Goal: Task Accomplishment & Management: Manage account settings

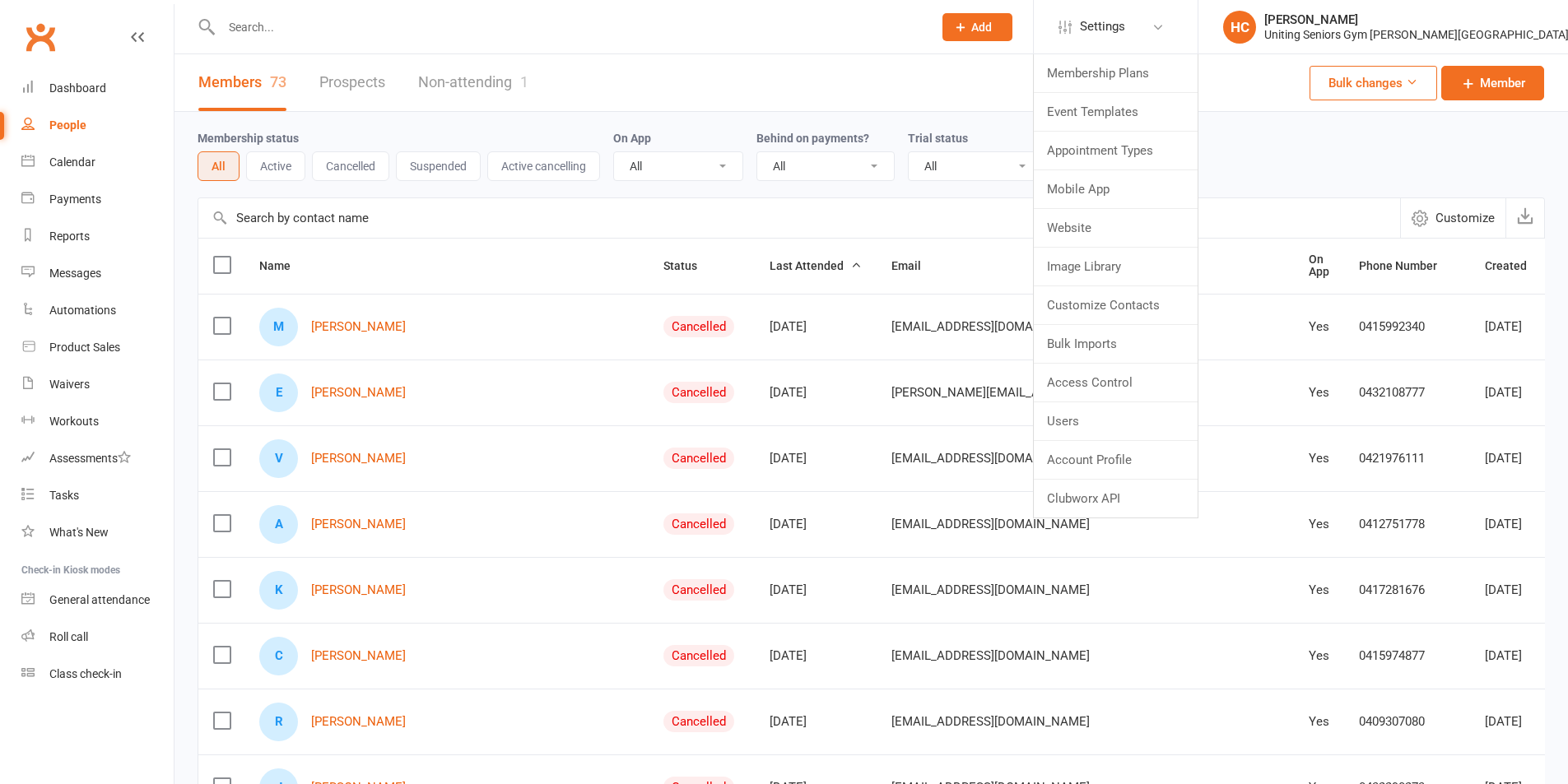
select select "100"
click at [1194, 416] on link "Users" at bounding box center [1115, 421] width 164 height 38
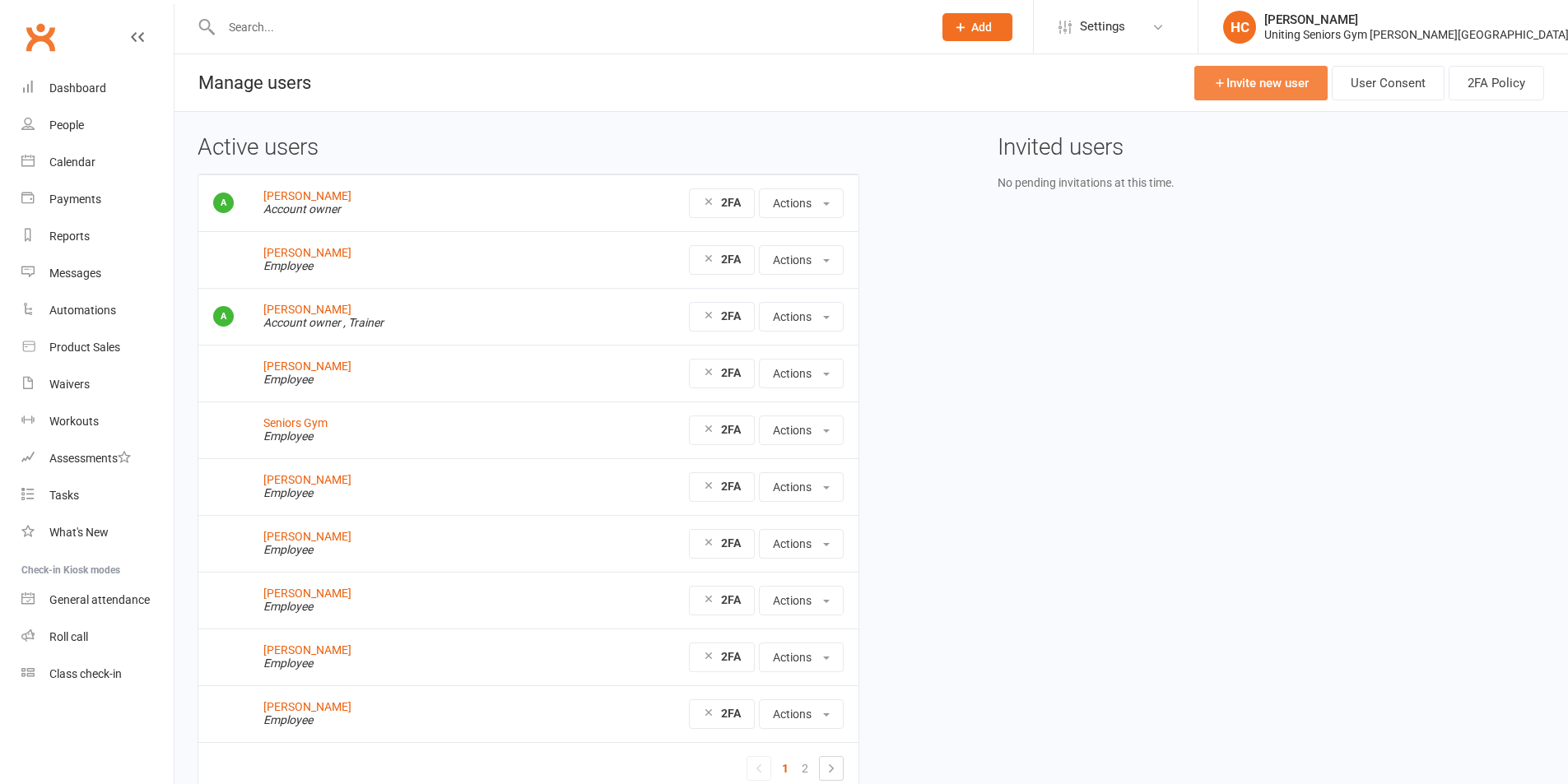
click at [1251, 99] on link "Invite new user" at bounding box center [1260, 82] width 134 height 34
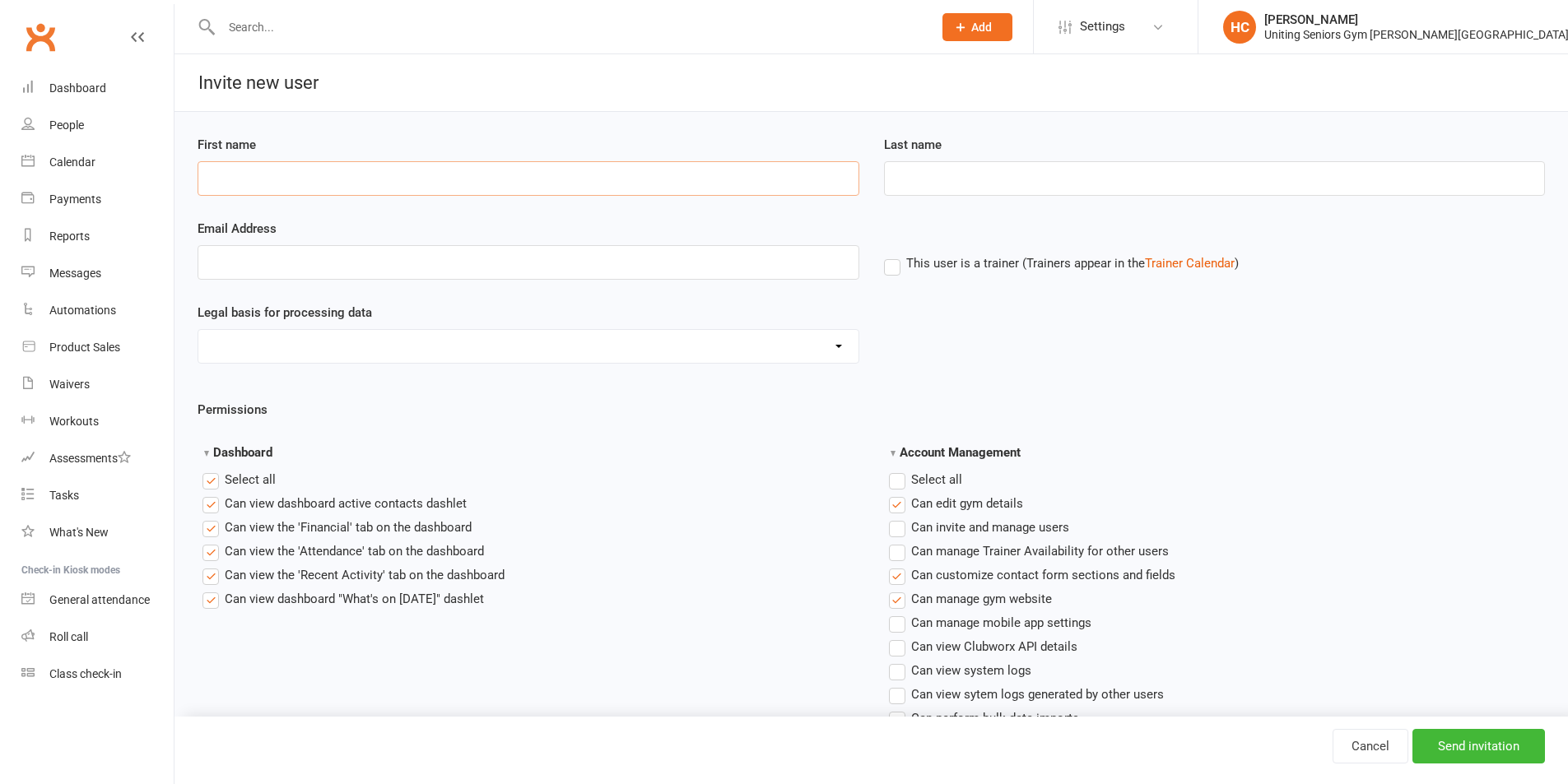
click at [430, 178] on input "First name" at bounding box center [528, 178] width 662 height 34
type input "j"
type input "Joshua"
type input "Fong"
click at [377, 251] on input "Email Address" at bounding box center [528, 262] width 662 height 34
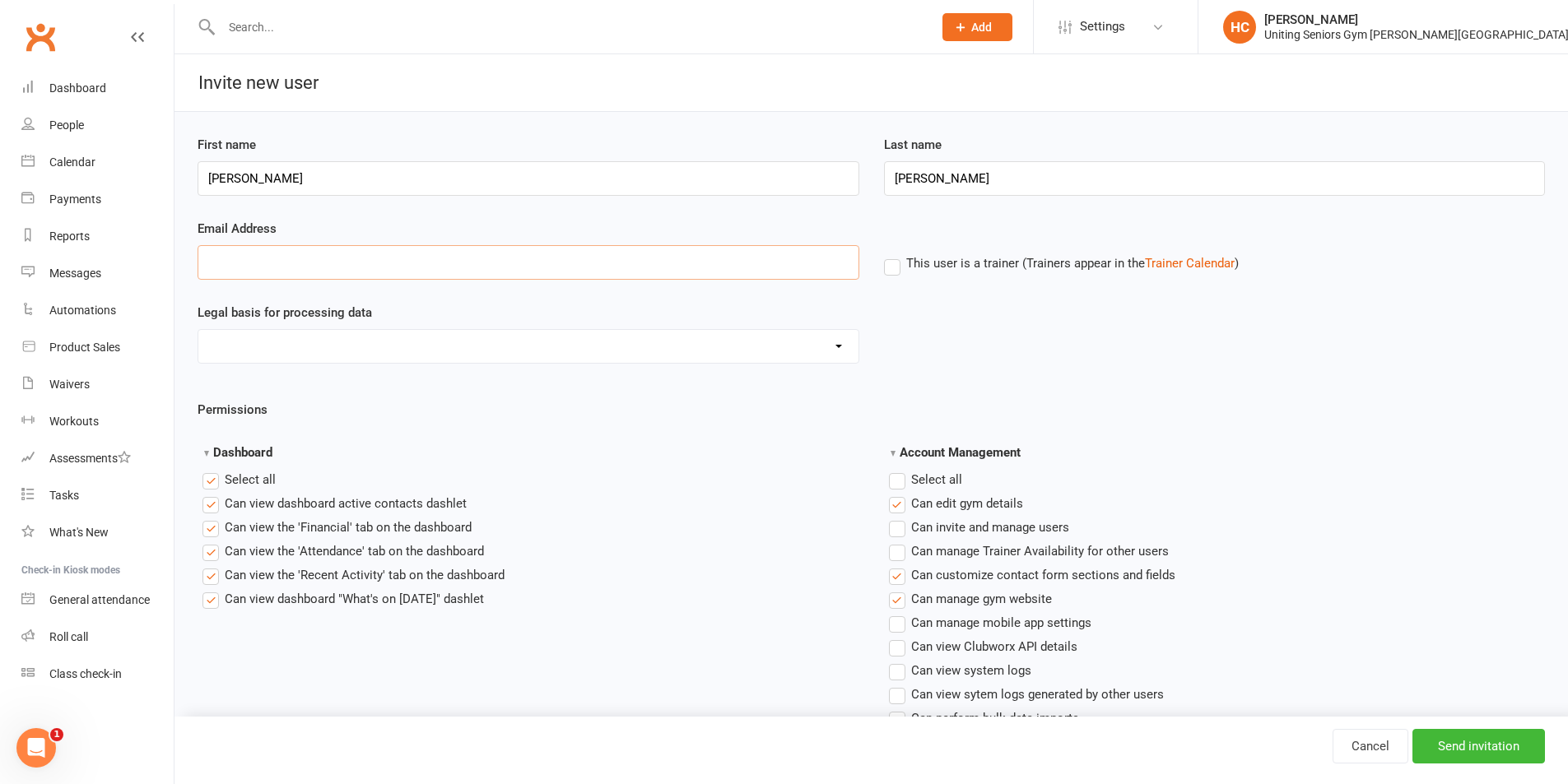
paste input "jfong@uniting.org"
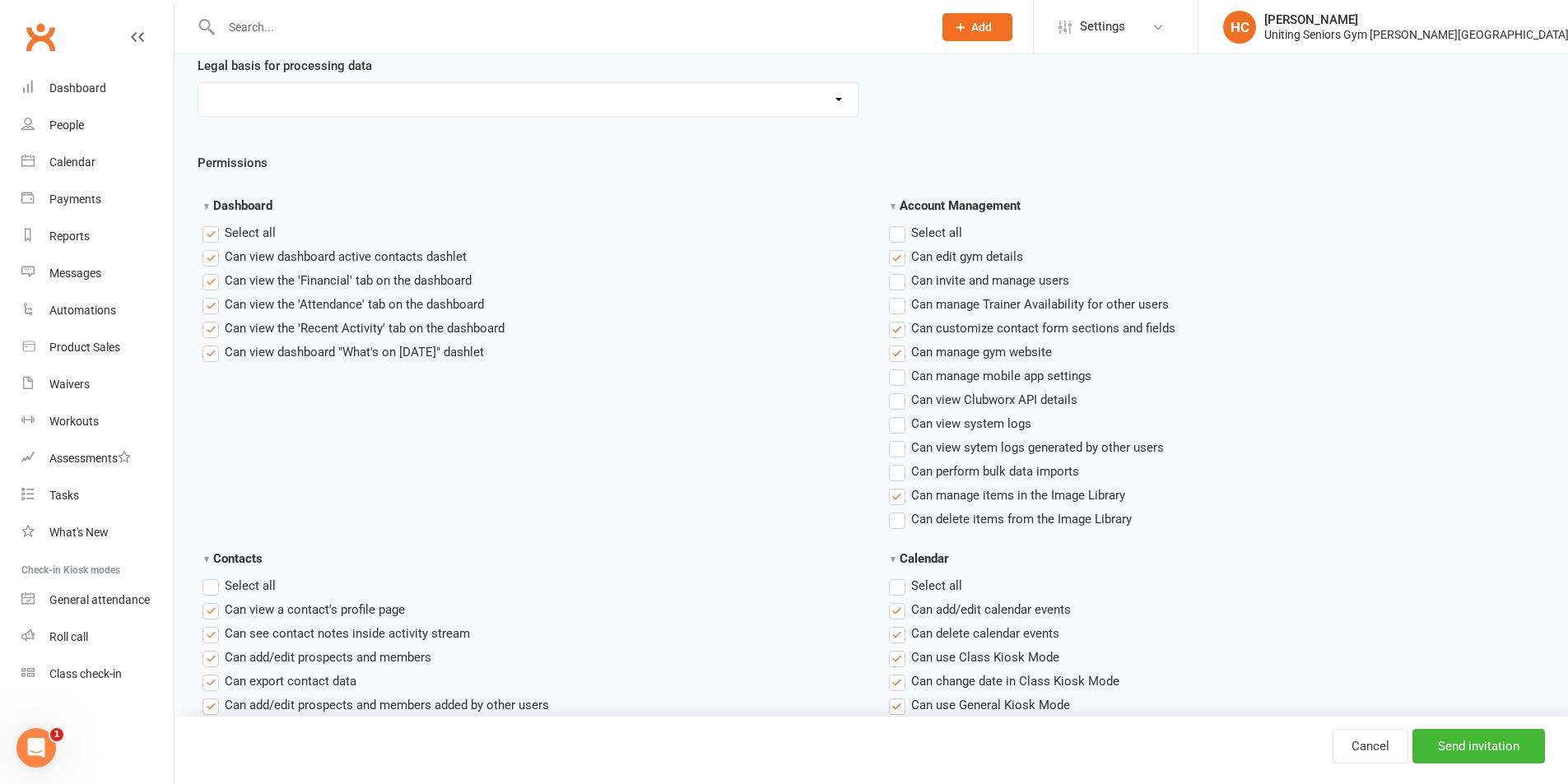
scroll to position [329, 0]
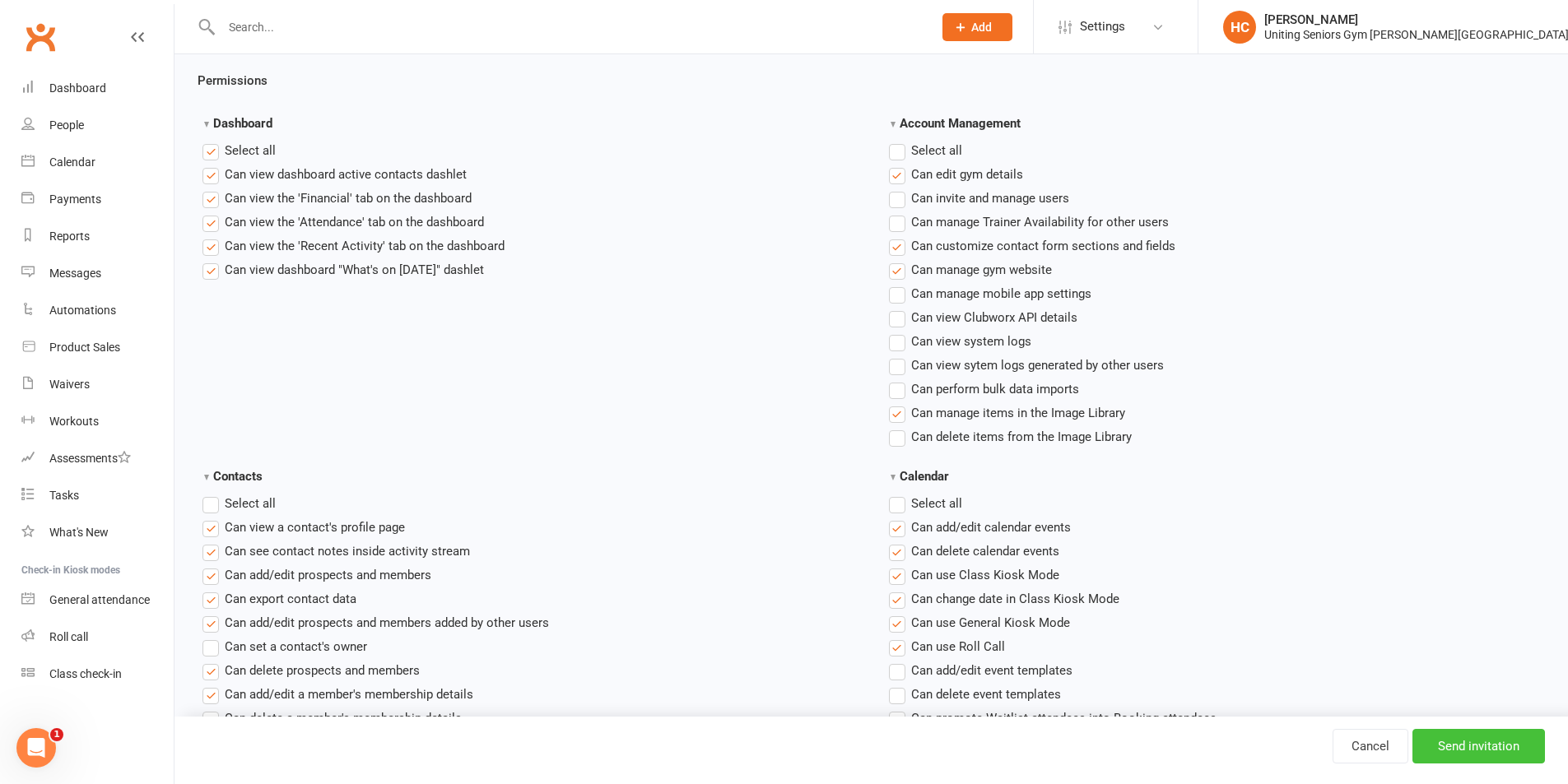
type input "jfong@uniting.org"
click at [1486, 746] on input "Send invitation" at bounding box center [1479, 745] width 133 height 34
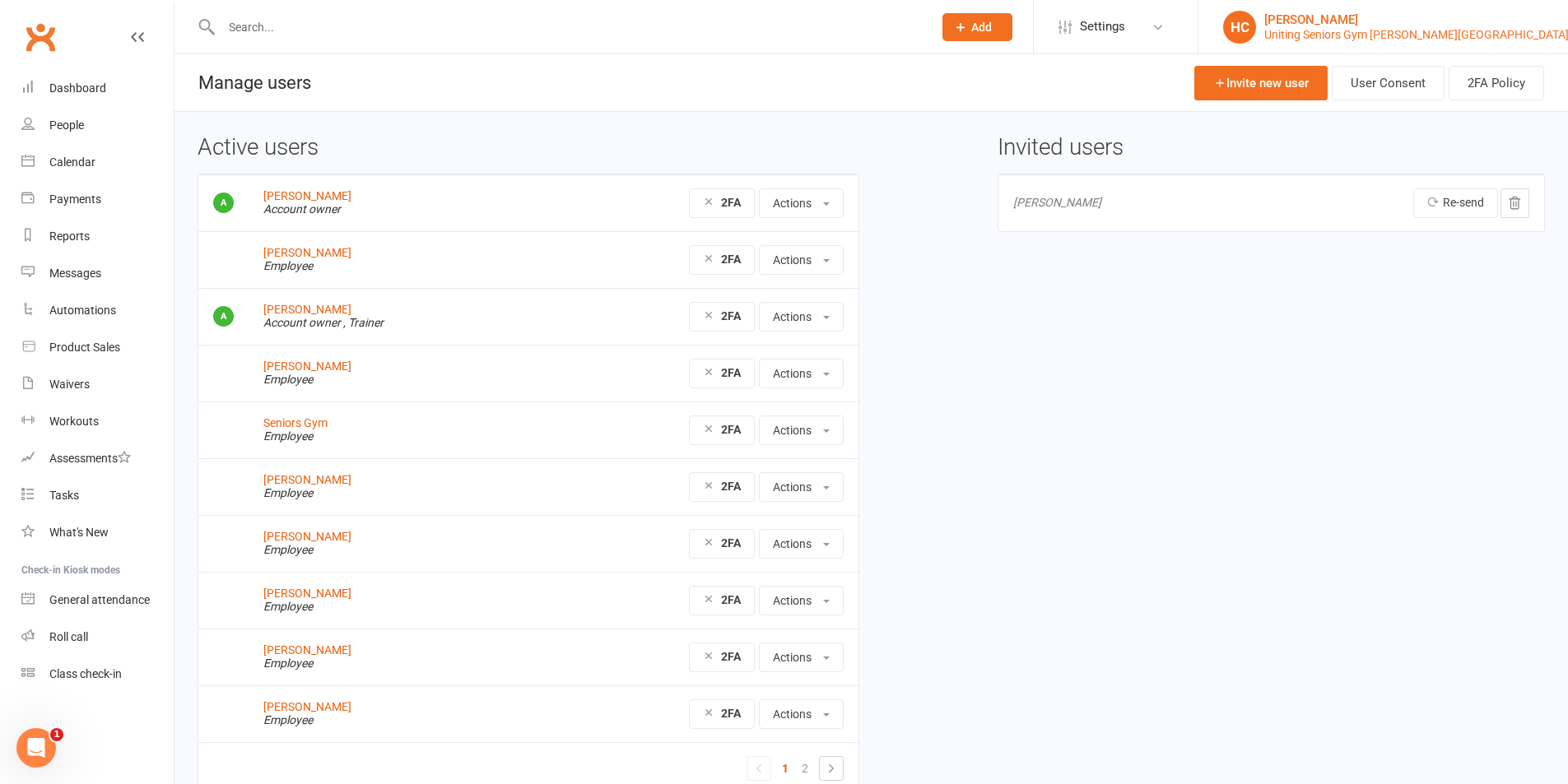
click at [1456, 32] on div "Uniting Seniors Gym [PERSON_NAME][GEOGRAPHIC_DATA]" at bounding box center [1416, 34] width 304 height 15
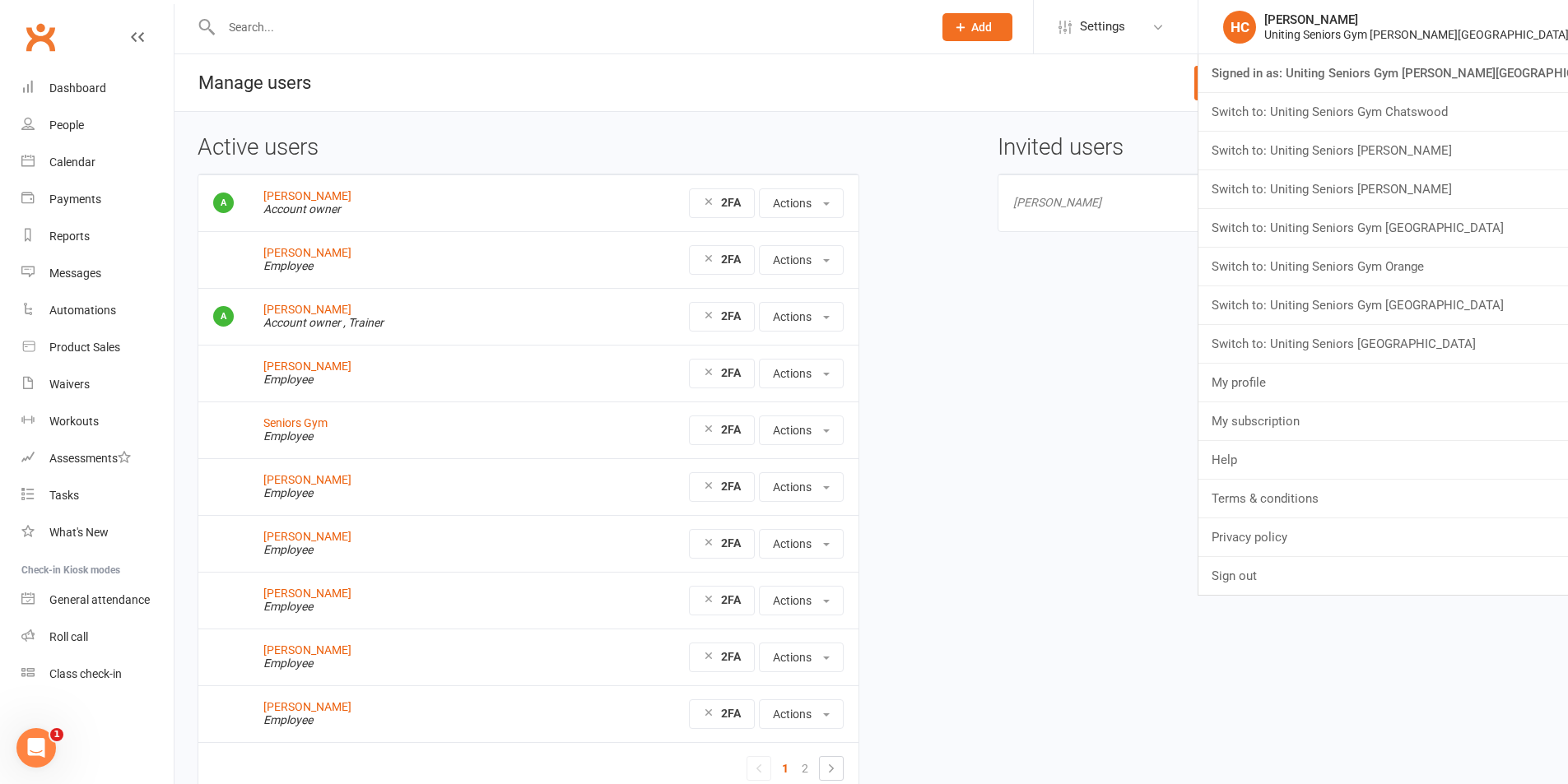
click at [1199, 364] on div "Active users Elly Williams Account owner 2FA Actions View profile Edit User Res…" at bounding box center [871, 475] width 1372 height 683
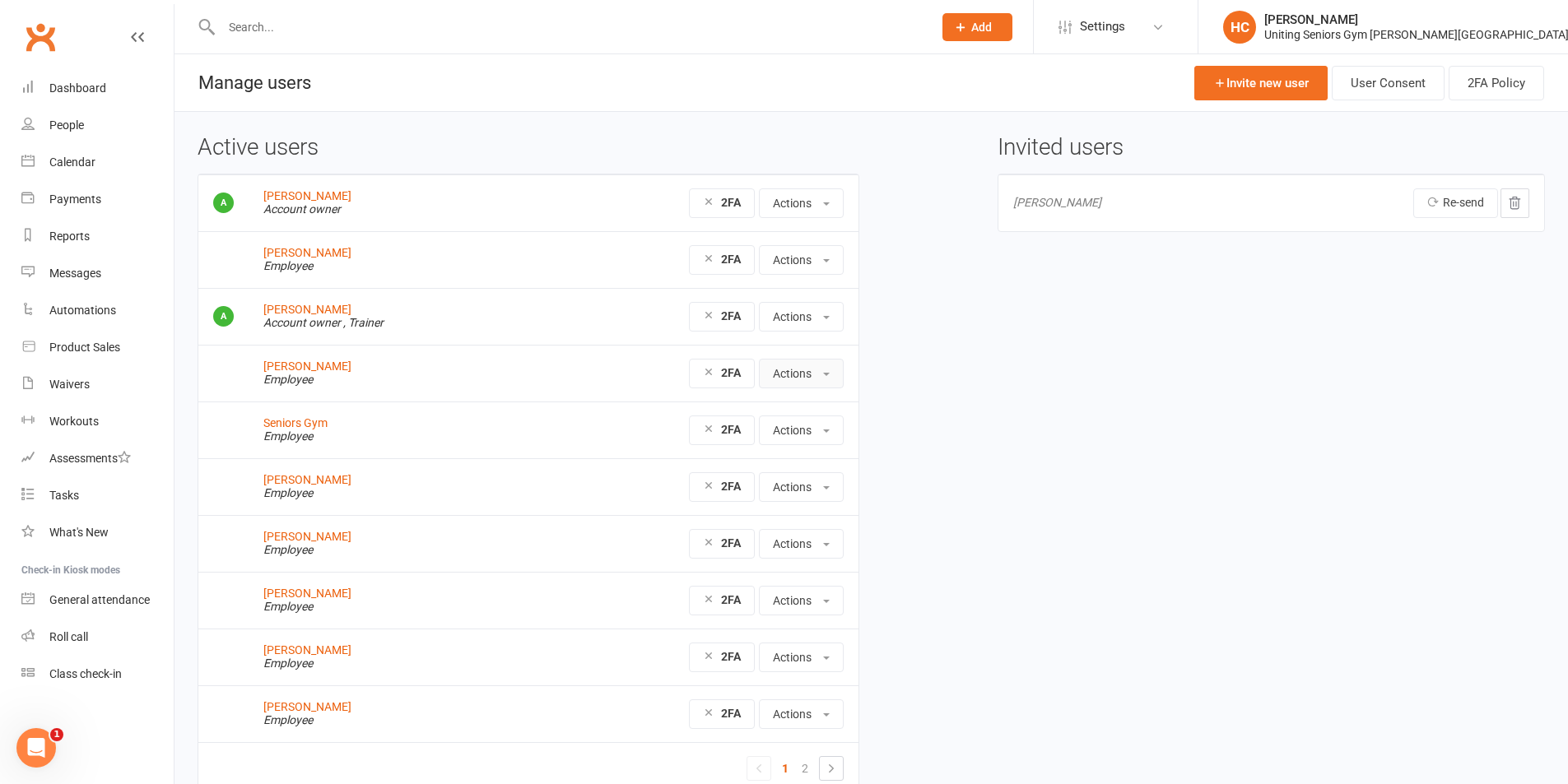
click at [823, 372] on span at bounding box center [826, 374] width 6 height 4
click at [1039, 465] on div "Active users Elly Williams Account owner 2FA Actions View profile Edit User Res…" at bounding box center [871, 475] width 1372 height 683
click at [474, 1] on div at bounding box center [559, 27] width 724 height 53
click at [468, 16] on input "text" at bounding box center [569, 27] width 704 height 23
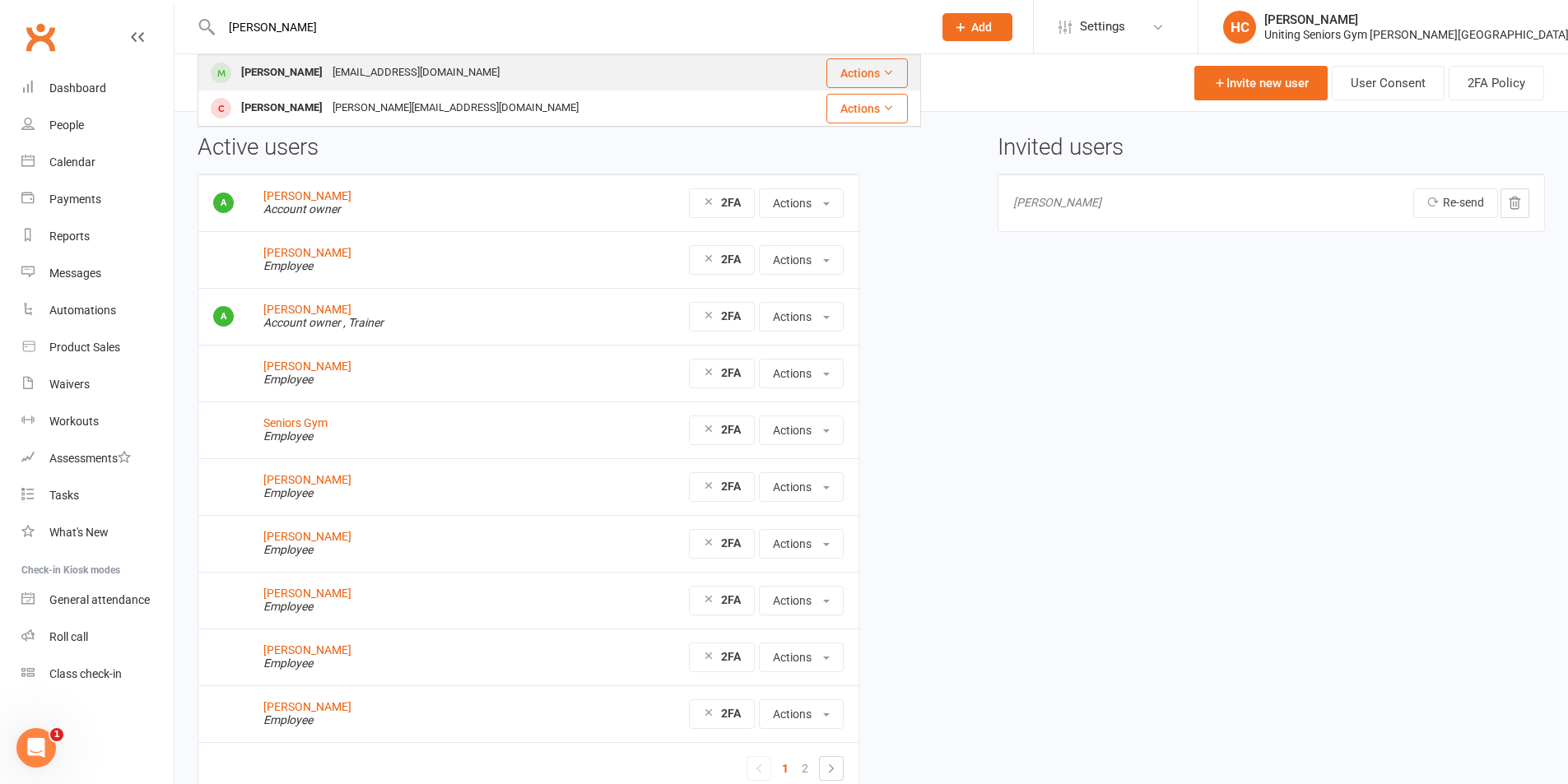
type input "elizabeth"
click at [430, 79] on div "[EMAIL_ADDRESS][DOMAIN_NAME]" at bounding box center [416, 73] width 177 height 24
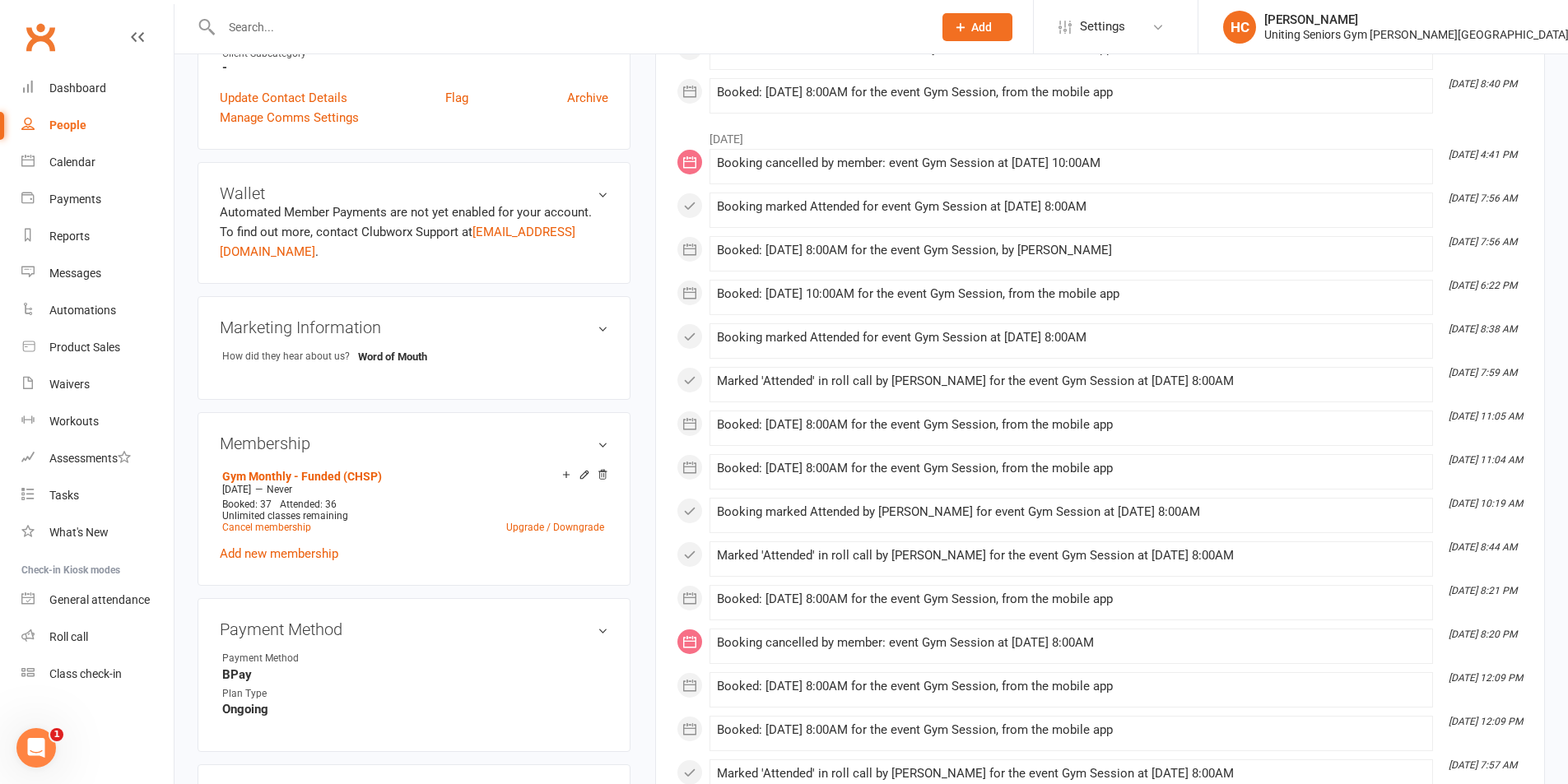
scroll to position [576, 0]
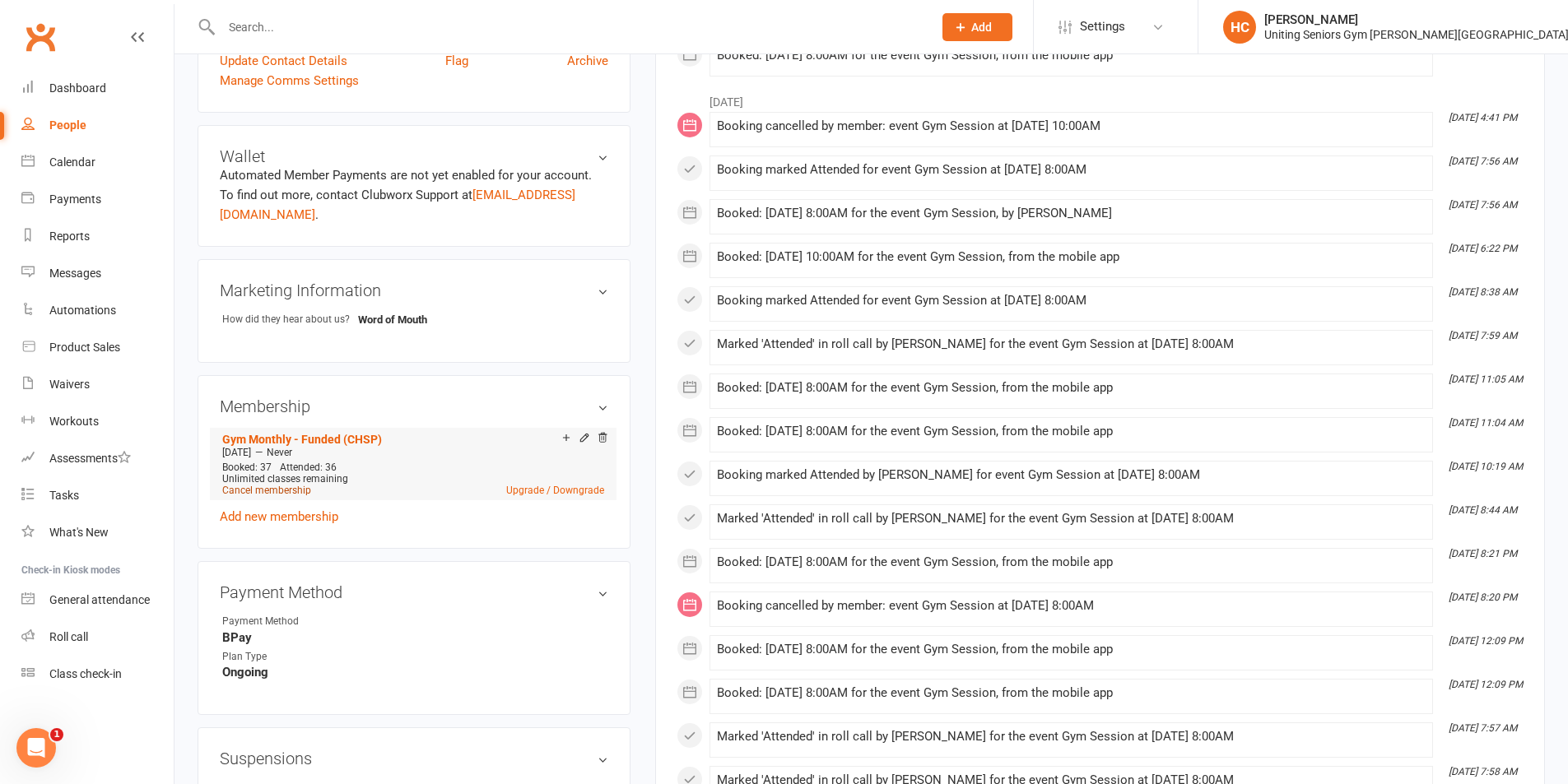
click at [277, 485] on link "Cancel membership" at bounding box center [266, 490] width 88 height 11
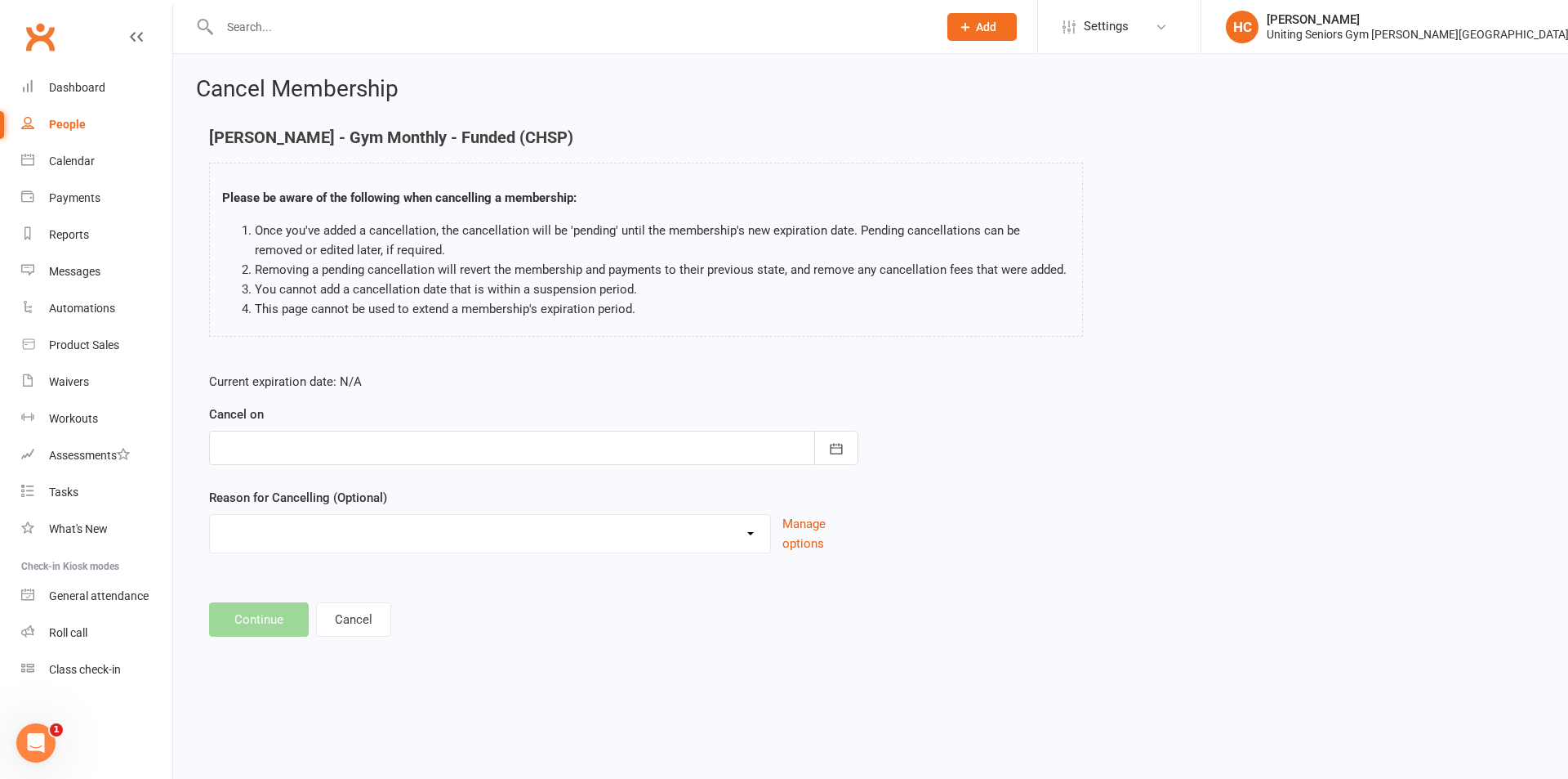
click at [329, 457] on div at bounding box center [534, 447] width 650 height 34
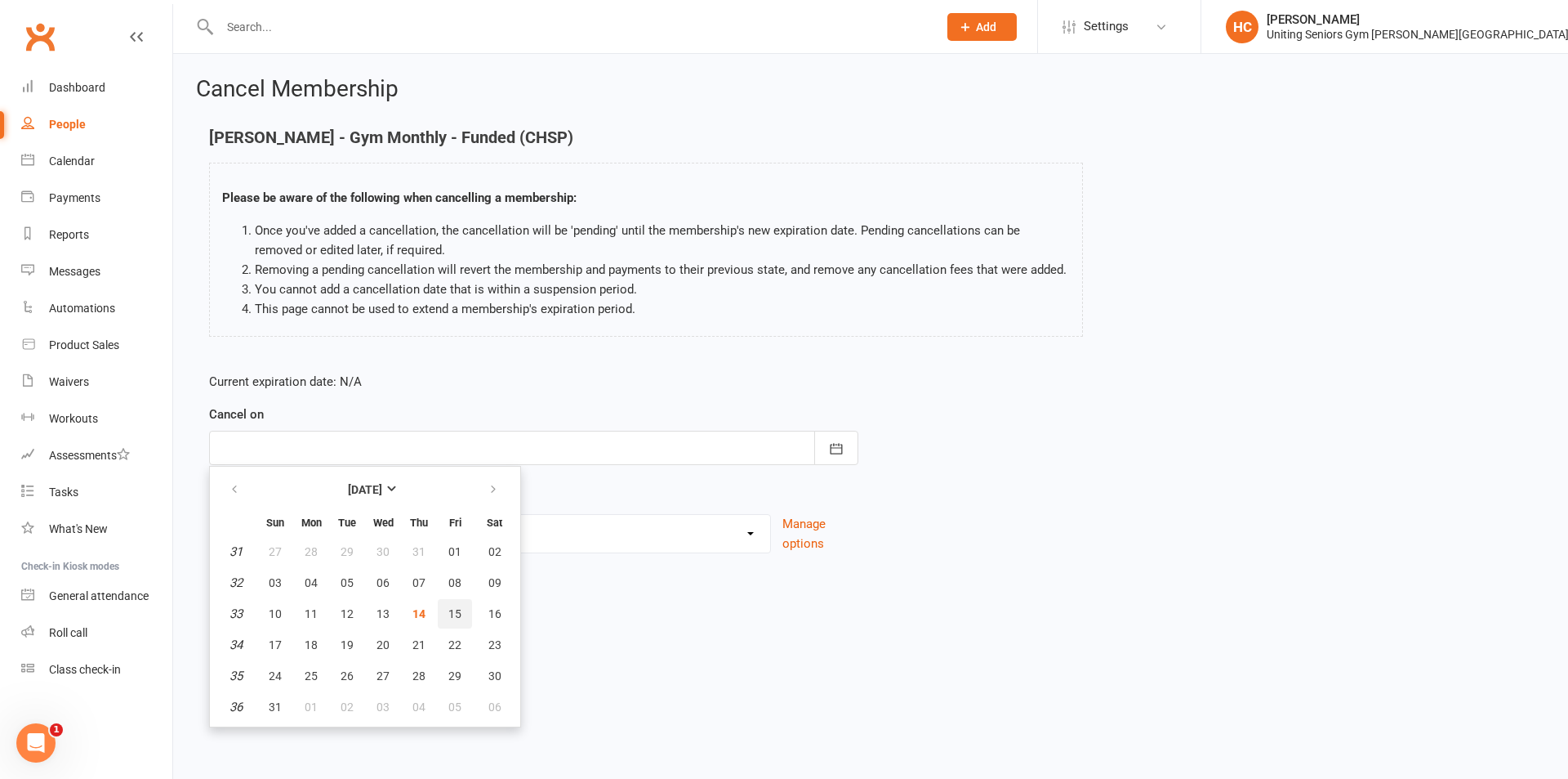
click at [449, 612] on span "15" at bounding box center [455, 613] width 13 height 13
type input "15 Aug 2025"
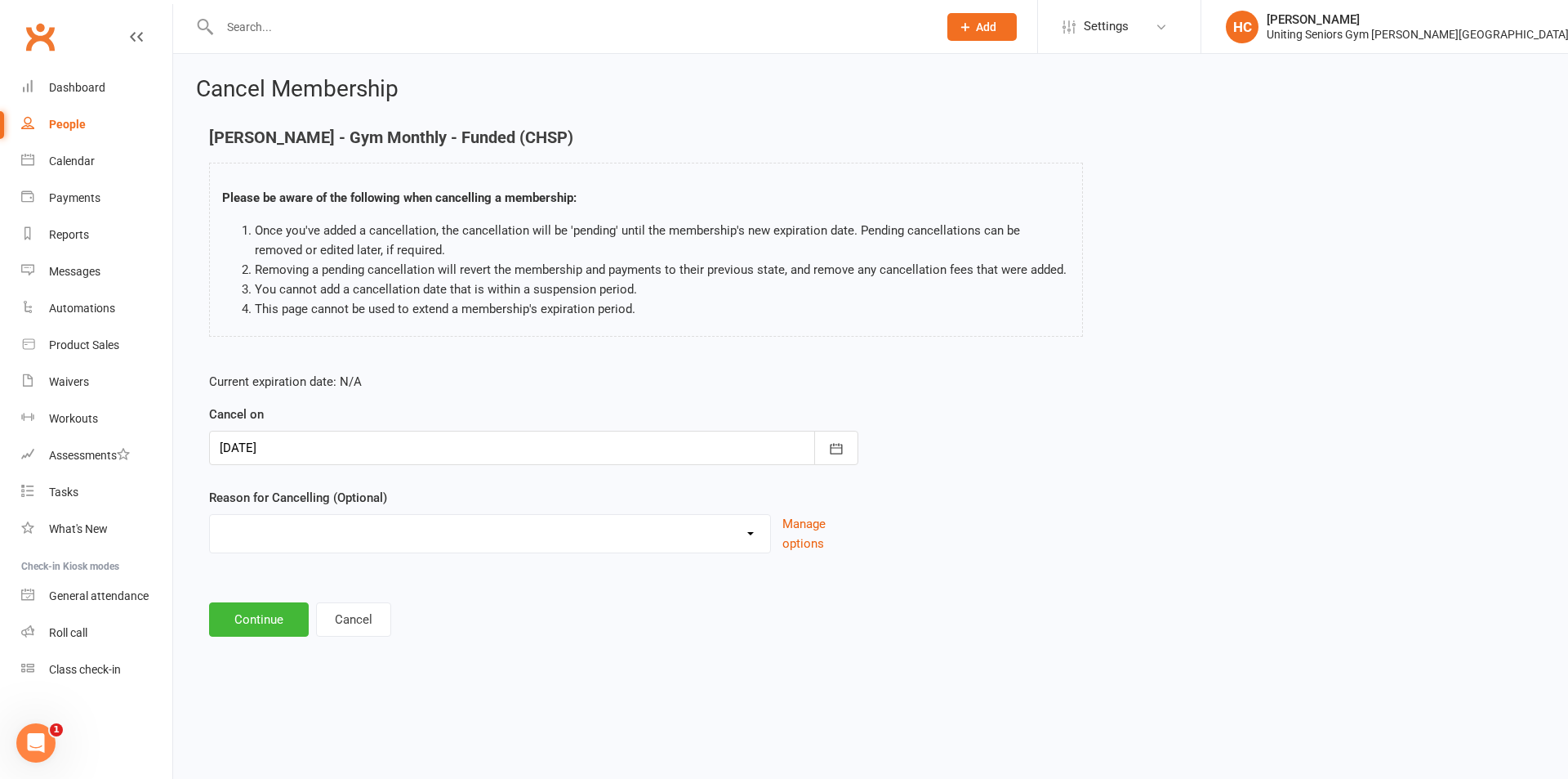
click at [328, 519] on select "Health Holiday Injury Other reason" at bounding box center [489, 531] width 560 height 33
select select "3"
click at [209, 514] on select "Health Holiday Injury Other reason" at bounding box center [489, 531] width 560 height 33
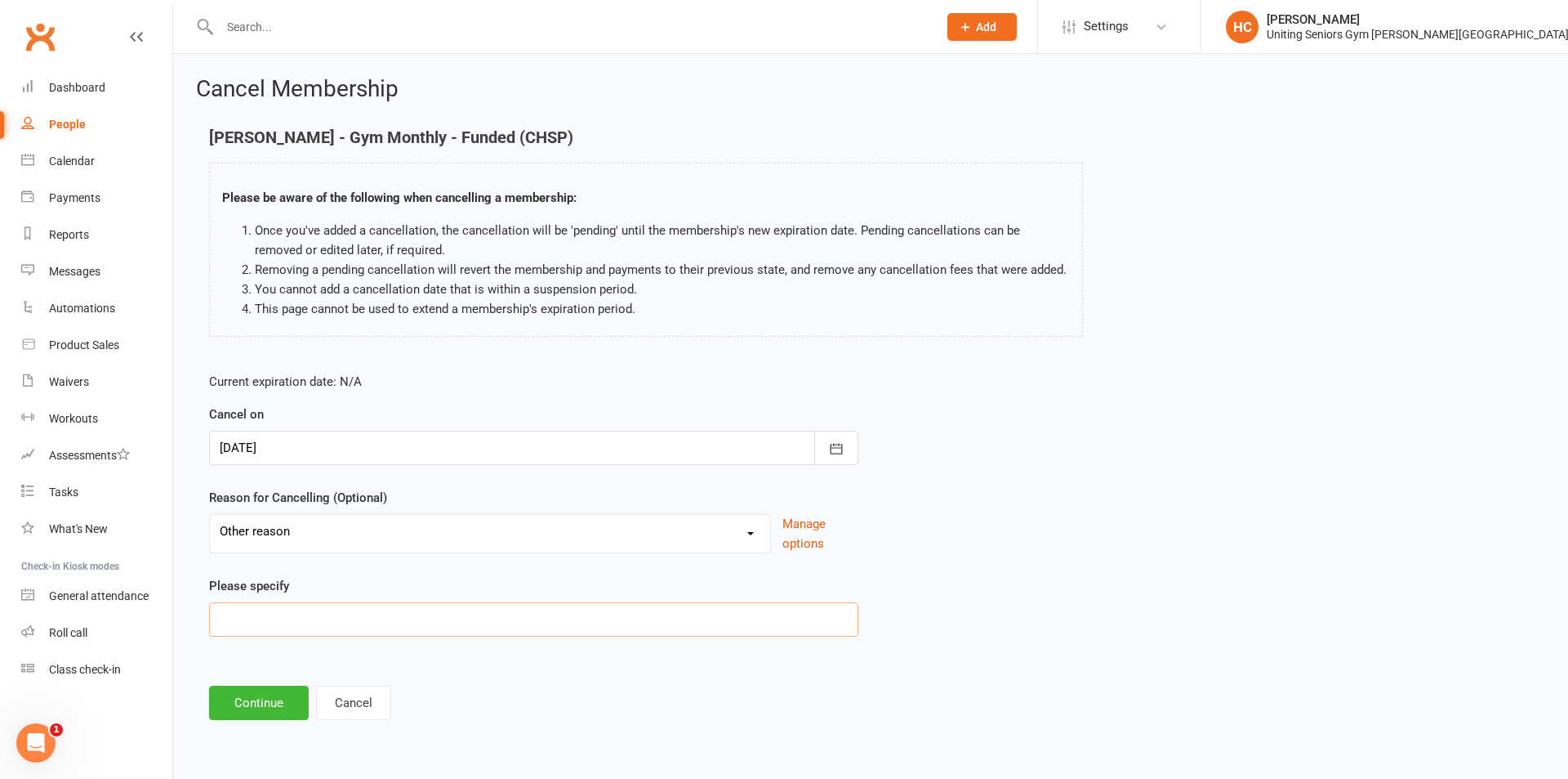
click at [281, 617] on input at bounding box center [534, 619] width 650 height 34
type input "Work"
click at [274, 714] on button "Continue" at bounding box center [259, 702] width 100 height 34
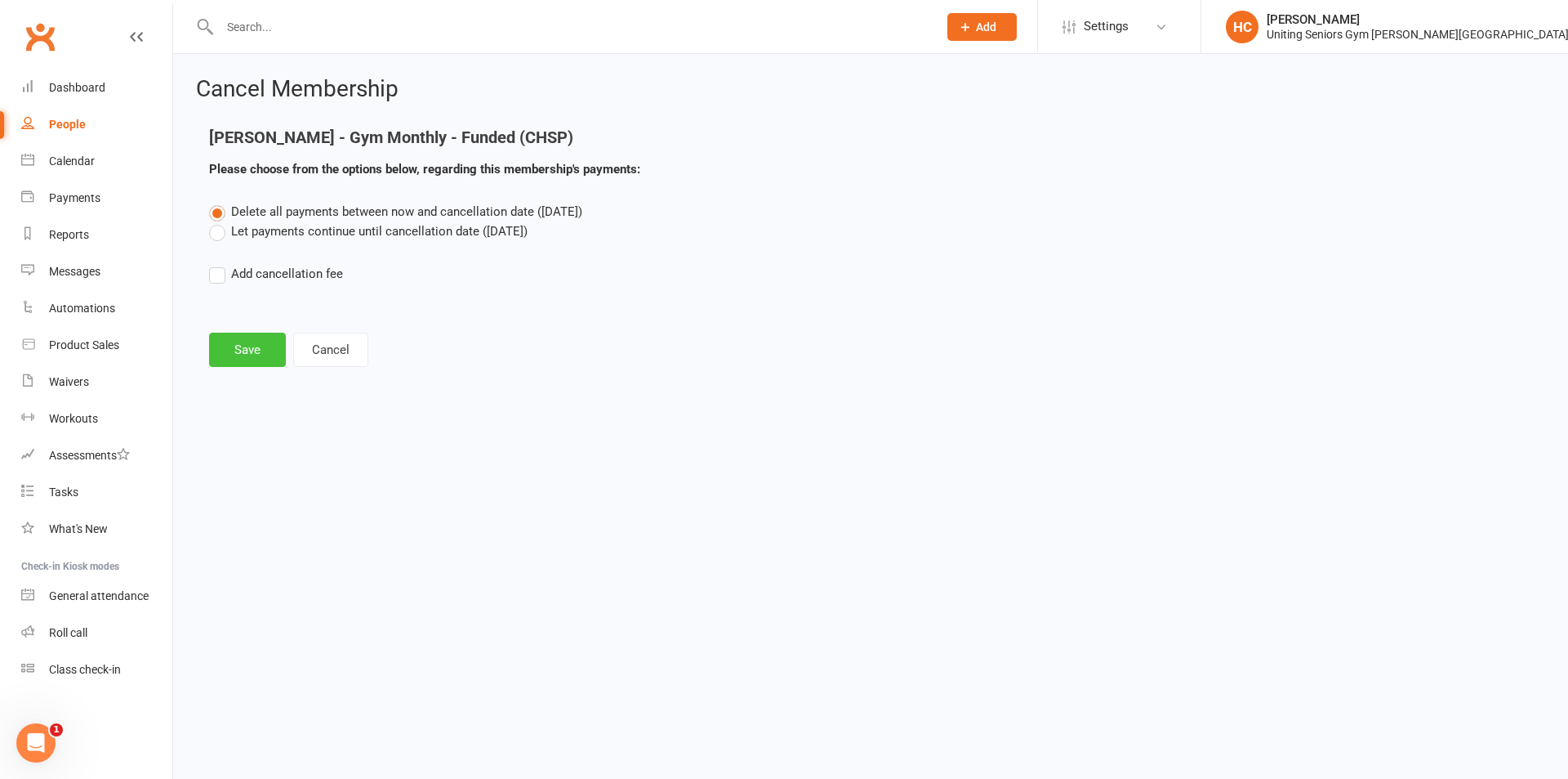
click at [231, 362] on button "Save" at bounding box center [248, 349] width 77 height 34
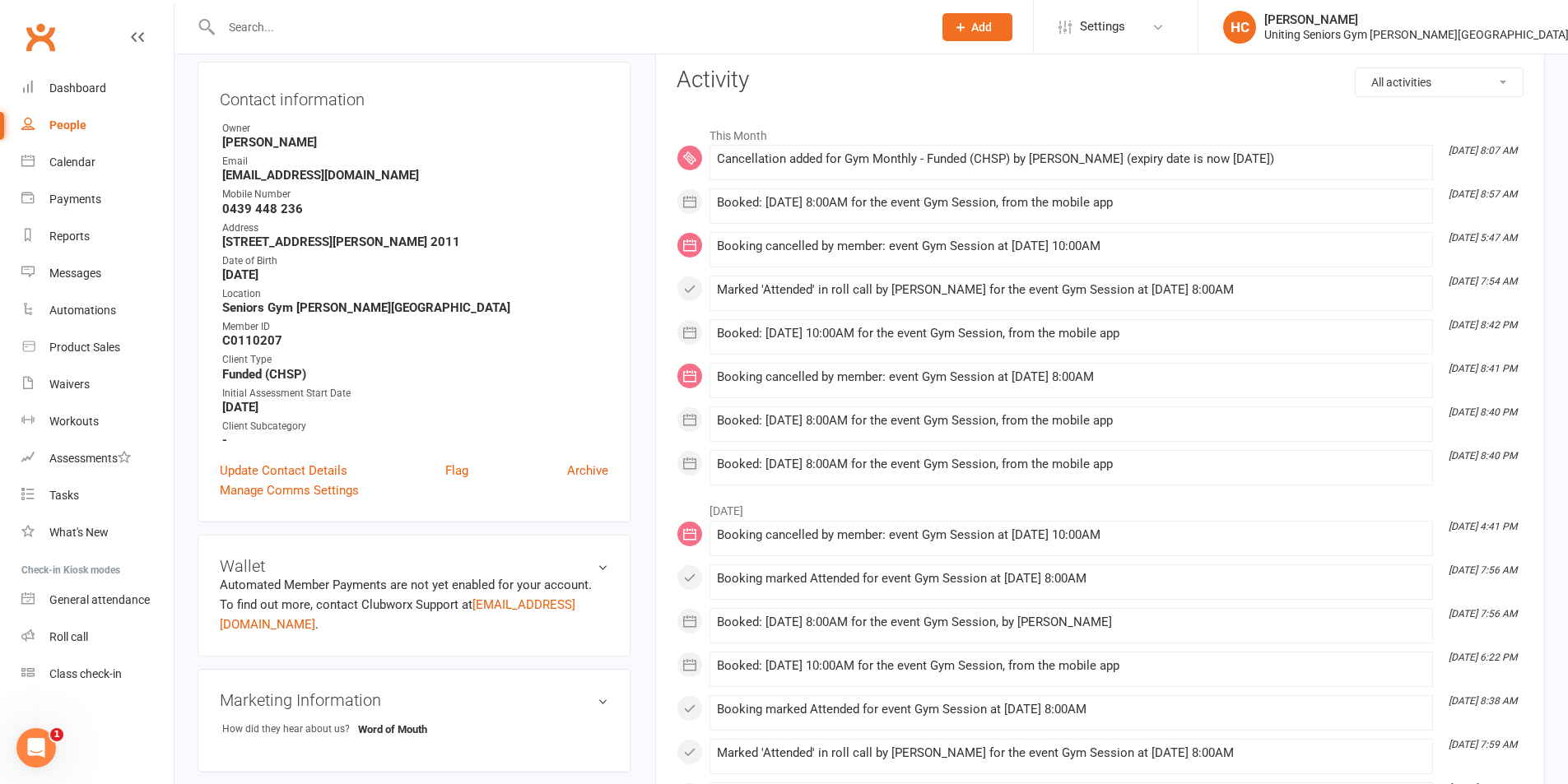
scroll to position [247, 0]
